Goal: Information Seeking & Learning: Learn about a topic

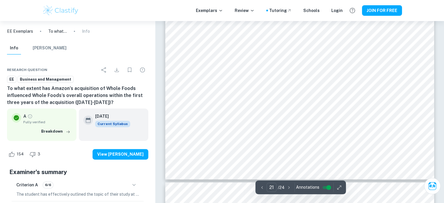
scroll to position [7428, 0]
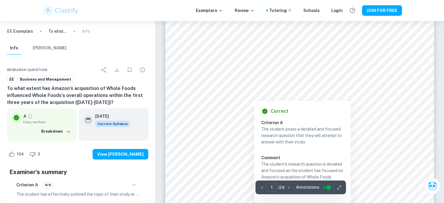
scroll to position [55, 0]
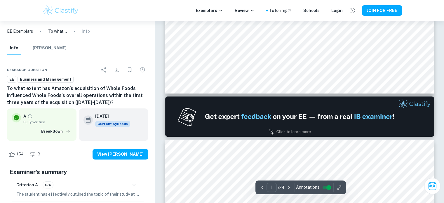
type input "2"
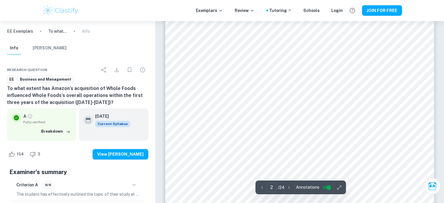
scroll to position [512, 0]
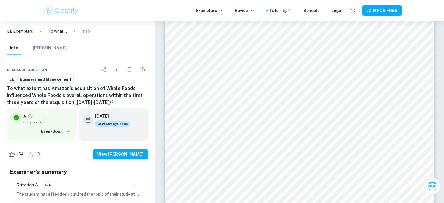
click at [57, 9] on img at bounding box center [60, 11] width 37 height 12
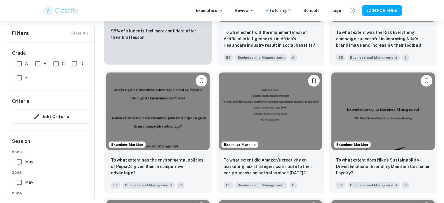
scroll to position [543, 0]
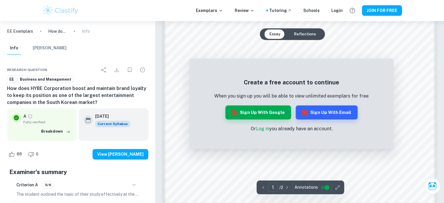
scroll to position [562, 0]
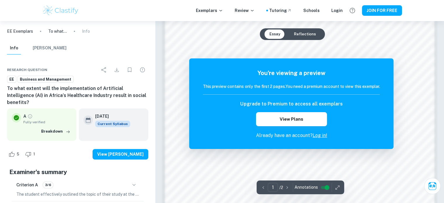
scroll to position [459, 0]
